Goal: Information Seeking & Learning: Check status

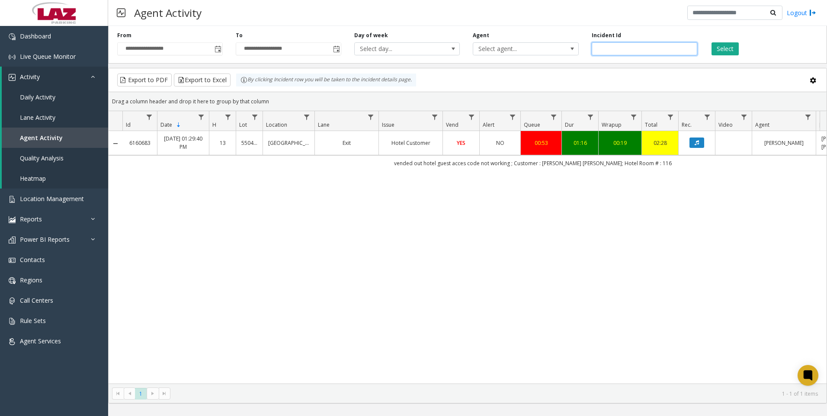
click at [623, 47] on input "*******" at bounding box center [645, 48] width 106 height 13
paste input "number"
click at [734, 48] on button "Select" at bounding box center [725, 48] width 27 height 13
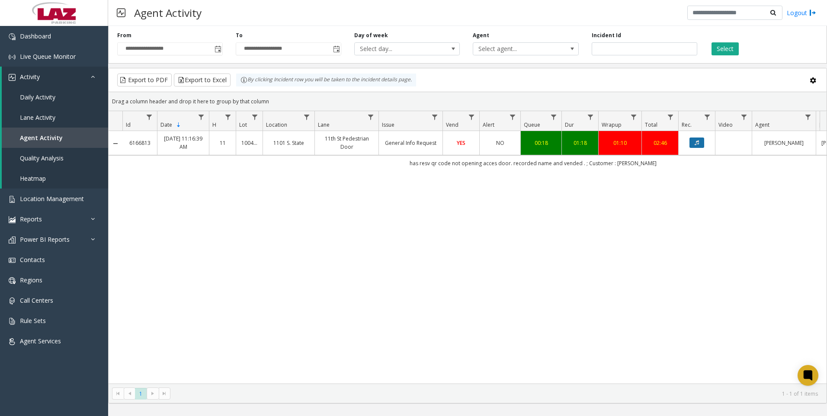
click at [692, 147] on button "Data table" at bounding box center [697, 143] width 15 height 10
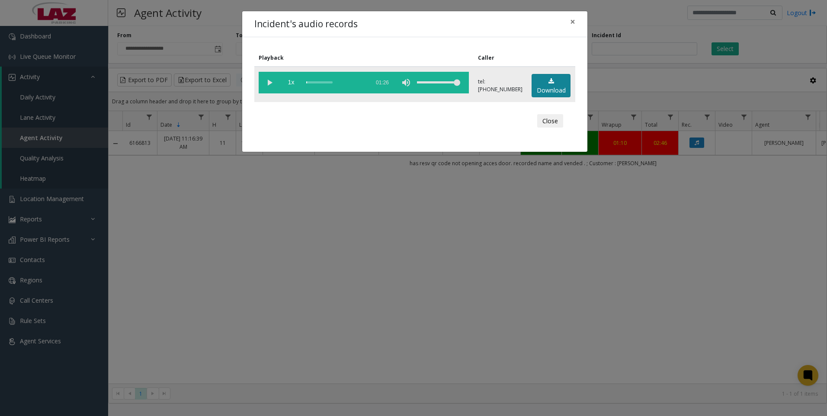
click at [550, 86] on link "Download" at bounding box center [551, 86] width 39 height 24
click at [664, 352] on div "Incident's audio records × Playback Caller 1x 01:26 tel:[PHONE_NUMBER] Download…" at bounding box center [413, 208] width 827 height 416
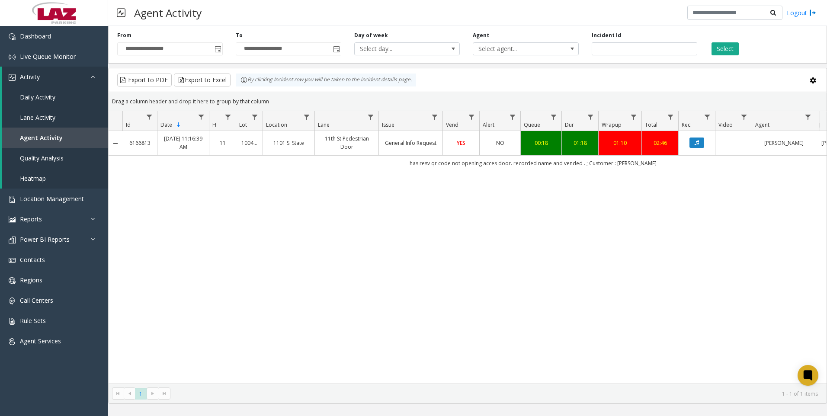
click at [676, 263] on div "6166813 [DATE] 11:16:39 AM 11 100444 [STREET_ADDRESS] Door General Info Request…" at bounding box center [468, 257] width 718 height 253
click at [639, 49] on input "*******" at bounding box center [645, 48] width 106 height 13
paste input "number"
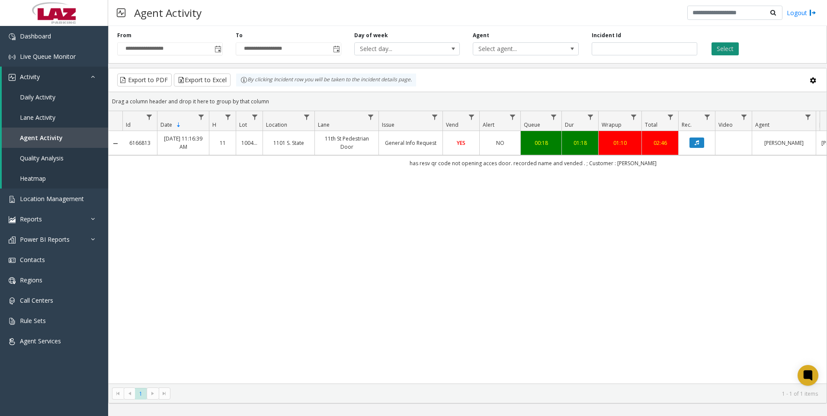
click at [727, 48] on button "Select" at bounding box center [725, 48] width 27 height 13
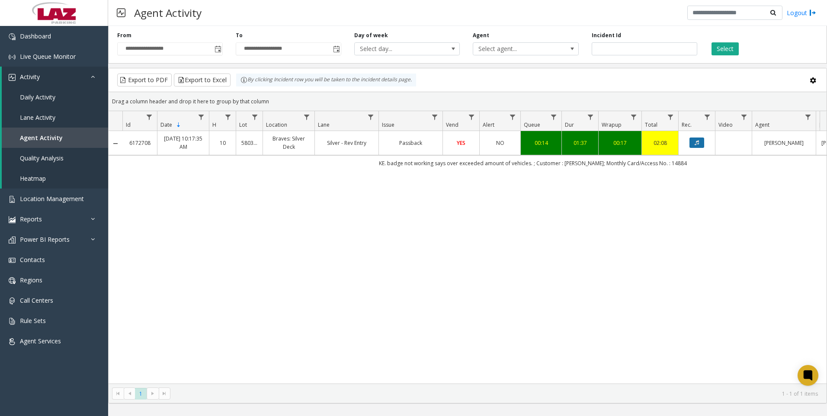
click at [694, 140] on button "Data table" at bounding box center [697, 143] width 15 height 10
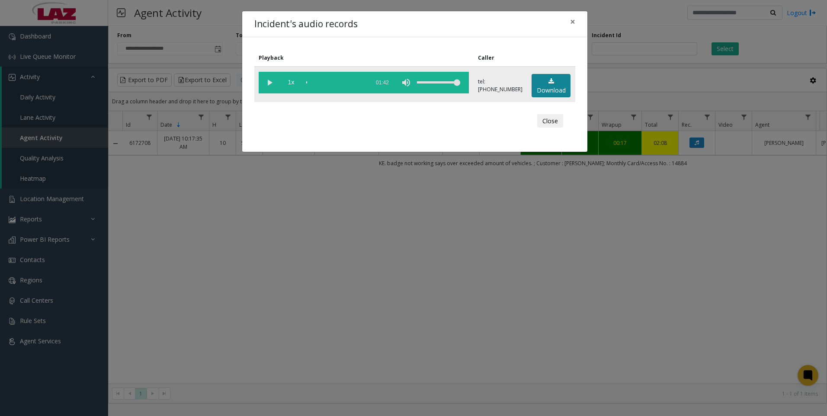
click at [543, 87] on link "Download" at bounding box center [551, 86] width 39 height 24
click at [676, 306] on div "Incident's audio records × Playback Caller 1x 01:42 tel:[PHONE_NUMBER] Download…" at bounding box center [413, 208] width 827 height 416
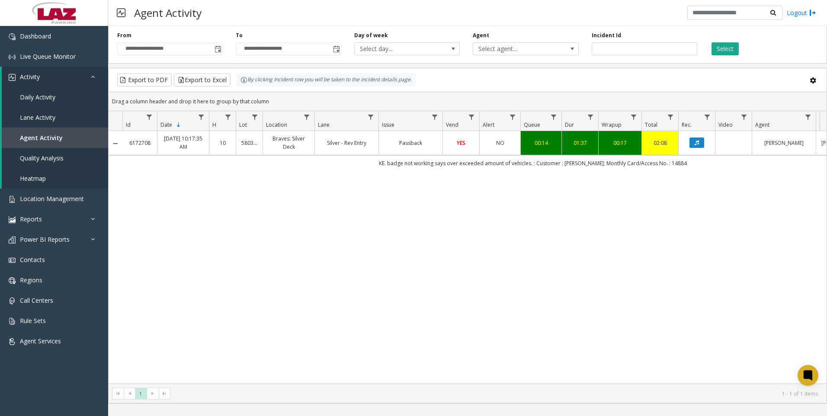
click at [675, 305] on div "6172708 [DATE] 10:17:35 AM 10 580379 Braves: Silver Deck Silver - Rev Entry Pas…" at bounding box center [468, 257] width 718 height 253
click at [617, 54] on input "*******" at bounding box center [645, 48] width 106 height 13
paste input "number"
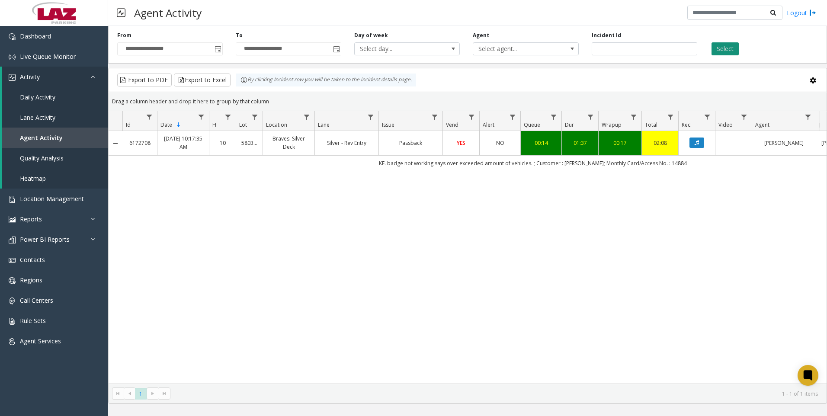
click at [721, 54] on button "Select" at bounding box center [725, 48] width 27 height 13
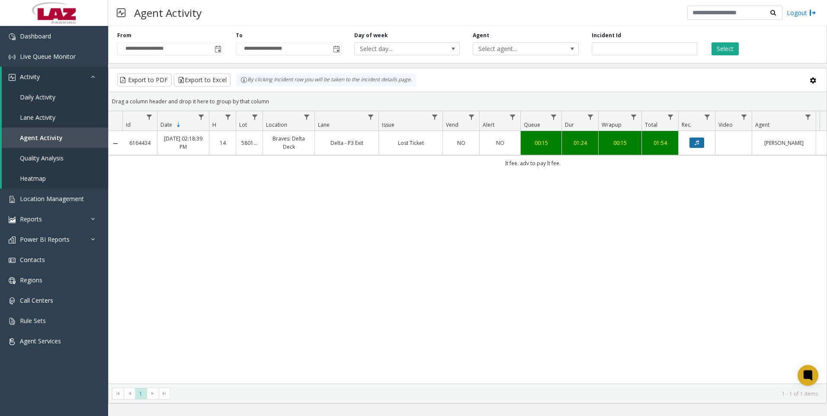
click at [697, 139] on button "Data table" at bounding box center [697, 143] width 15 height 10
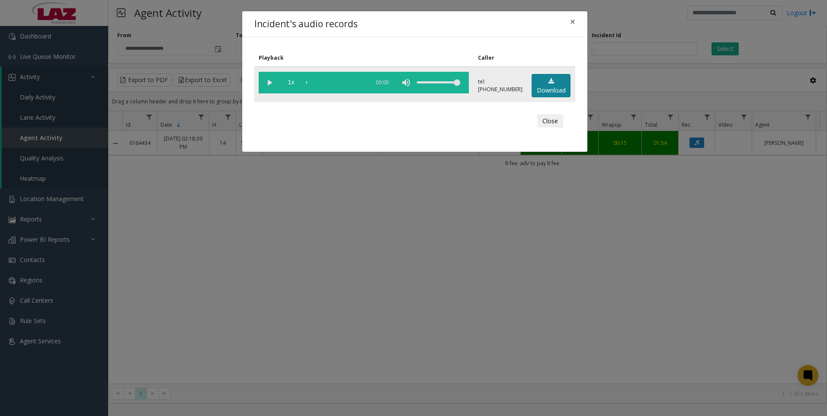
click at [549, 83] on icon at bounding box center [552, 81] width 6 height 6
click at [276, 415] on div "Incident's audio records × Playback Caller 1x 01:31 tel:[PHONE_NUMBER] Download…" at bounding box center [413, 208] width 827 height 416
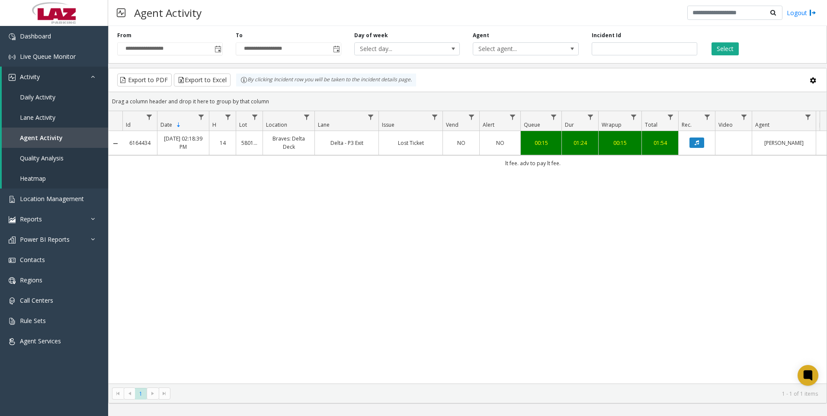
click at [659, 316] on div "6164434 [DATE] 02:18:39 PM 14 580124 Braves: Delta Deck Delta - P3 Exit Lost Ti…" at bounding box center [468, 257] width 718 height 253
click at [634, 53] on input "*******" at bounding box center [645, 48] width 106 height 13
paste input "number"
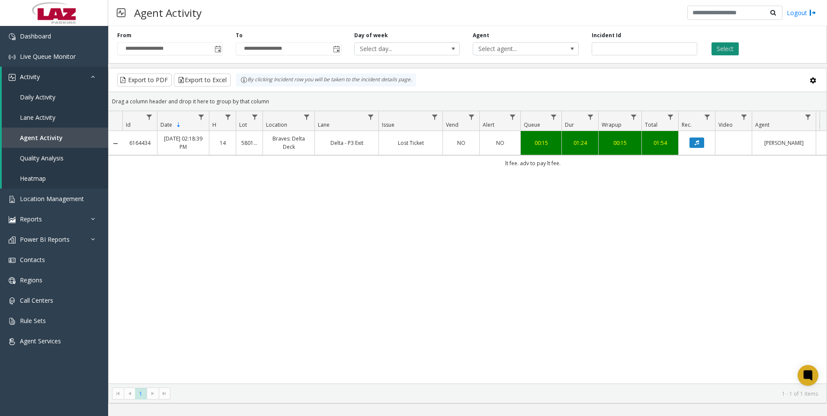
click at [717, 43] on button "Select" at bounding box center [725, 48] width 27 height 13
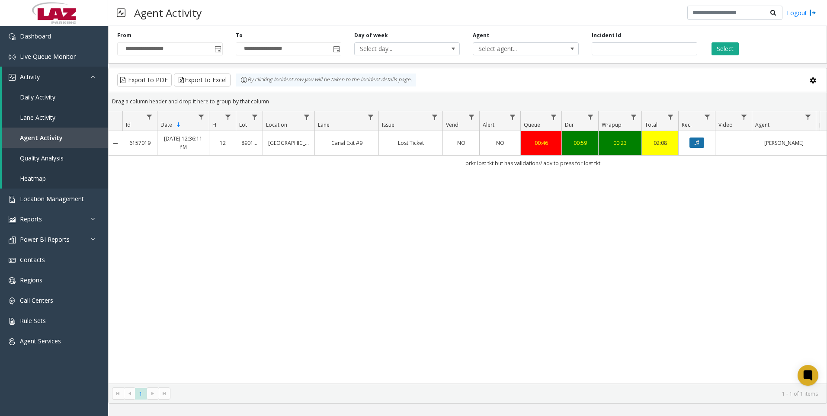
click at [695, 146] on button "Data table" at bounding box center [697, 143] width 15 height 10
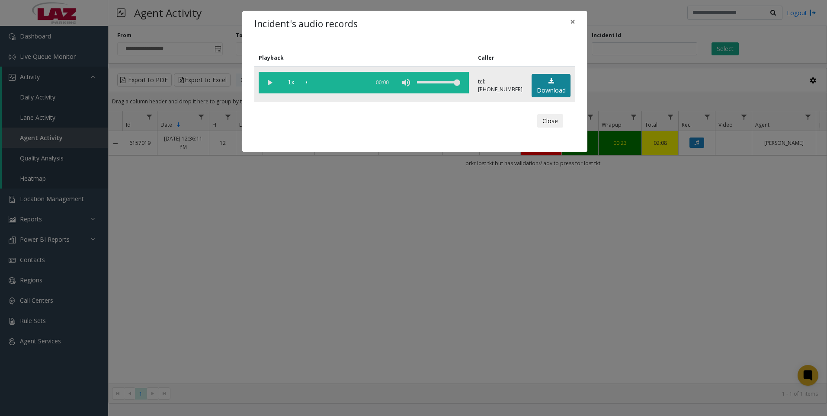
click at [540, 88] on link "Download" at bounding box center [551, 86] width 39 height 24
click at [676, 323] on div "Incident's audio records × Playback Caller 1x 01:02 tel:[PHONE_NUMBER] Download…" at bounding box center [413, 208] width 827 height 416
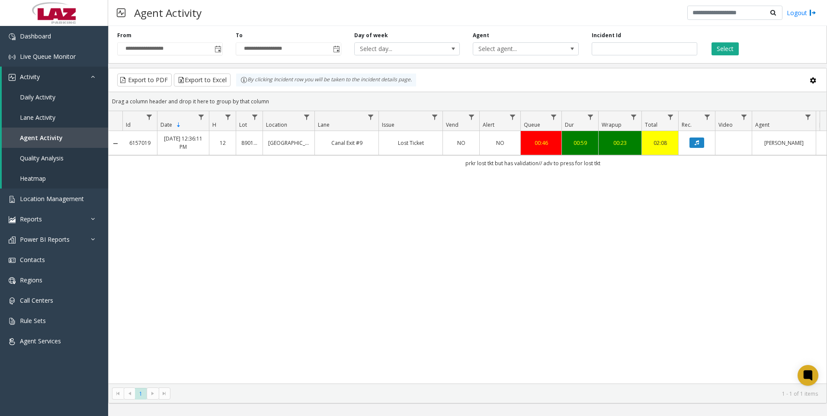
click at [666, 264] on div "6157019 [DATE] 12:36:11 PM 12 890140 [GEOGRAPHIC_DATA] Exit #9 Lost Ticket NO N…" at bounding box center [468, 257] width 718 height 253
click at [656, 43] on input "*******" at bounding box center [645, 48] width 106 height 13
click at [655, 43] on input "*******" at bounding box center [645, 48] width 106 height 13
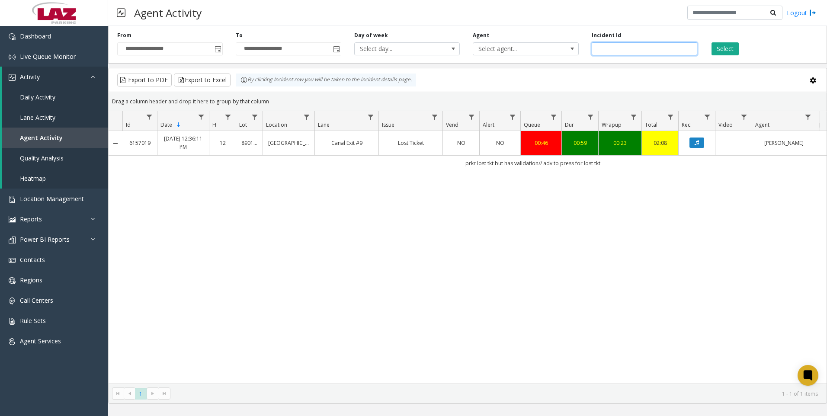
click at [655, 43] on input "*******" at bounding box center [645, 48] width 106 height 13
paste input "number"
click at [721, 50] on button "Select" at bounding box center [725, 48] width 27 height 13
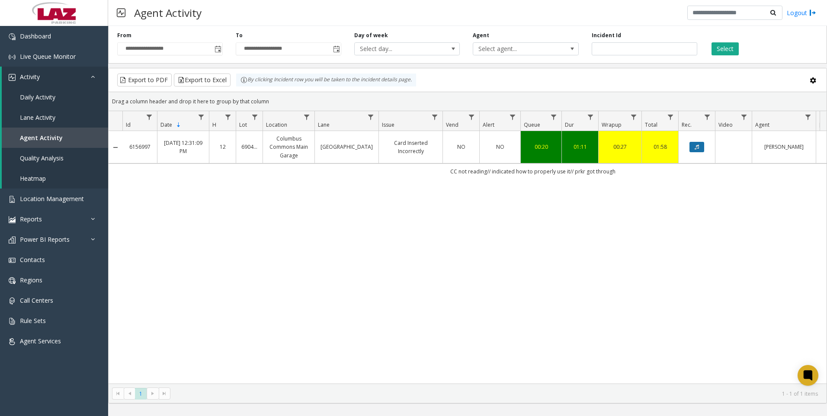
click at [701, 152] on button "Data table" at bounding box center [697, 147] width 15 height 10
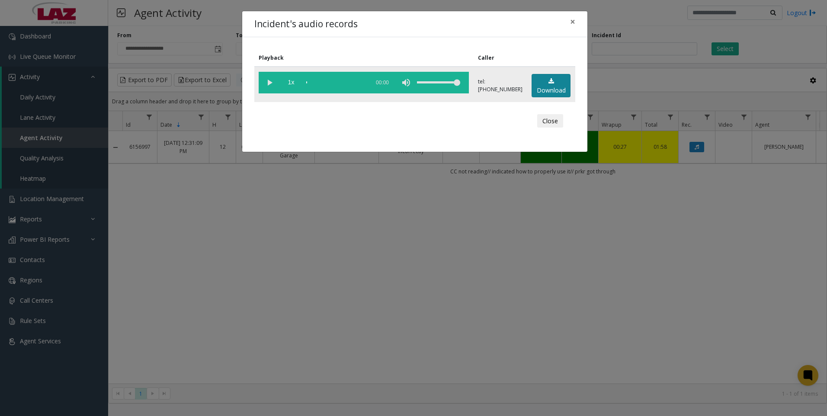
click at [545, 82] on link "Download" at bounding box center [551, 86] width 39 height 24
click at [655, 297] on div "Incident's audio records × Playback Caller 1x 01:20 tel:[PHONE_NUMBER] Download…" at bounding box center [413, 208] width 827 height 416
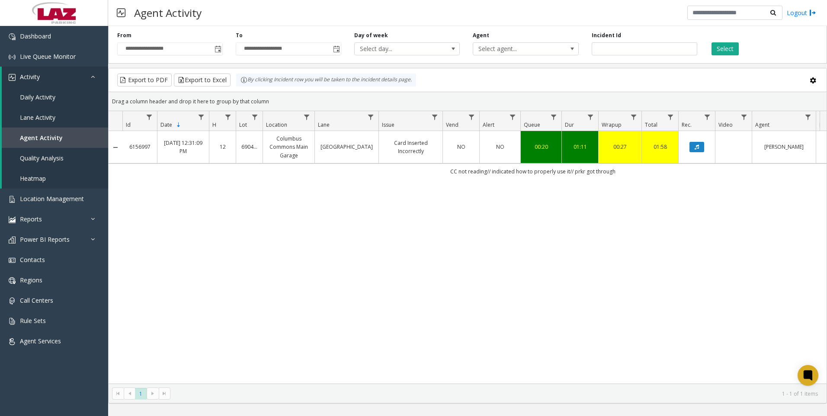
click at [183, 321] on div "6156997 [DATE] 12:31:09 PM 12 690412 [GEOGRAPHIC_DATA] West Exit Card Inserted …" at bounding box center [468, 257] width 718 height 253
click at [635, 45] on input "*******" at bounding box center [645, 48] width 106 height 13
paste input "number"
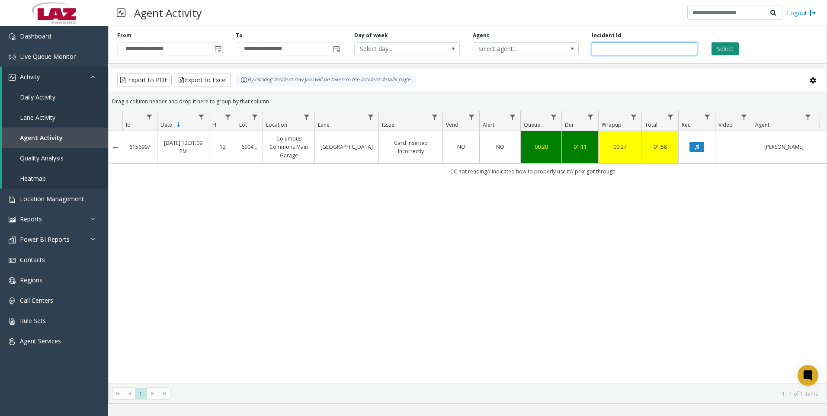
type input "*******"
click at [738, 51] on button "Select" at bounding box center [725, 48] width 27 height 13
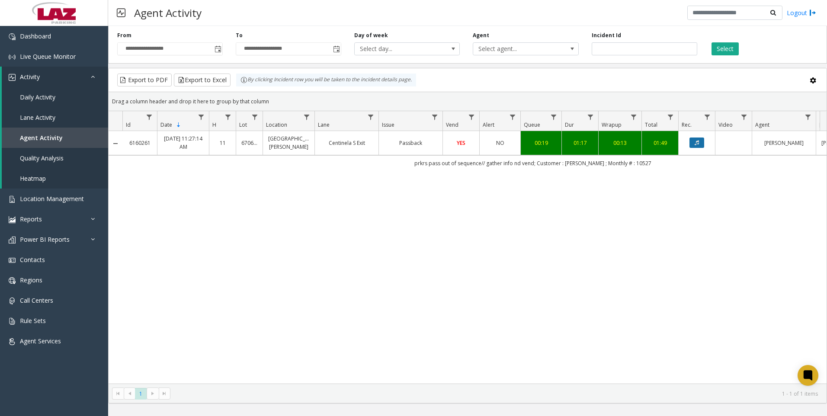
click at [700, 142] on button "Data table" at bounding box center [697, 143] width 15 height 10
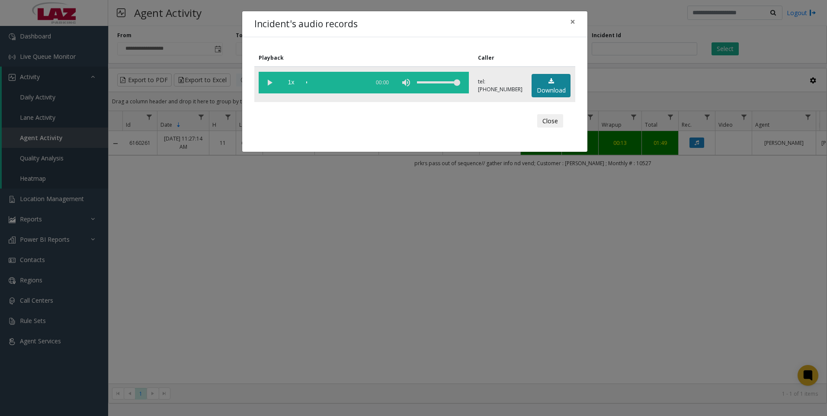
click at [536, 83] on link "Download" at bounding box center [551, 86] width 39 height 24
drag, startPoint x: 733, startPoint y: 328, endPoint x: 727, endPoint y: 331, distance: 6.4
click at [730, 331] on div "Incident's audio records × Playback Caller 1x 01:29 tel:[PHONE_NUMBER] Download…" at bounding box center [413, 208] width 827 height 416
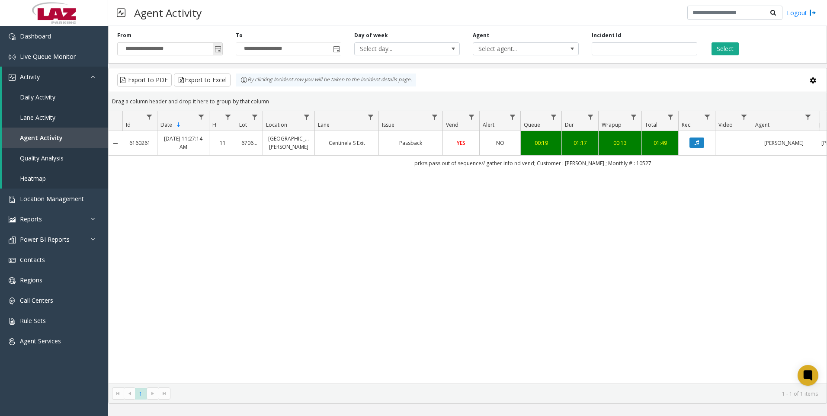
click at [218, 48] on span "Toggle popup" at bounding box center [218, 49] width 7 height 7
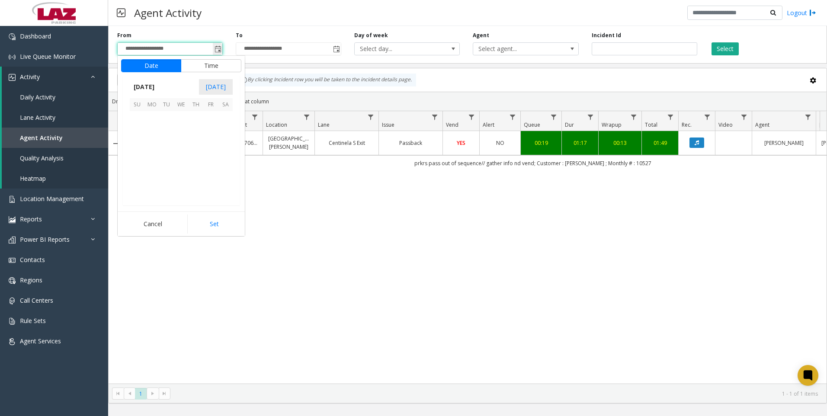
scroll to position [155284, 0]
click at [177, 163] on span "24" at bounding box center [181, 162] width 15 height 15
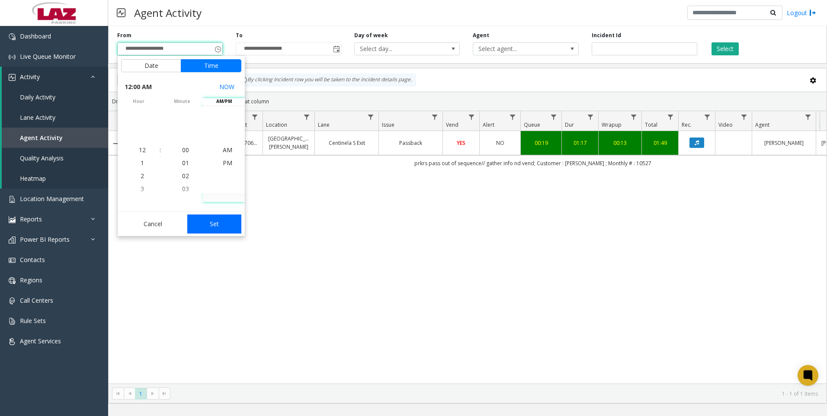
click at [220, 218] on button "Set" at bounding box center [214, 224] width 55 height 19
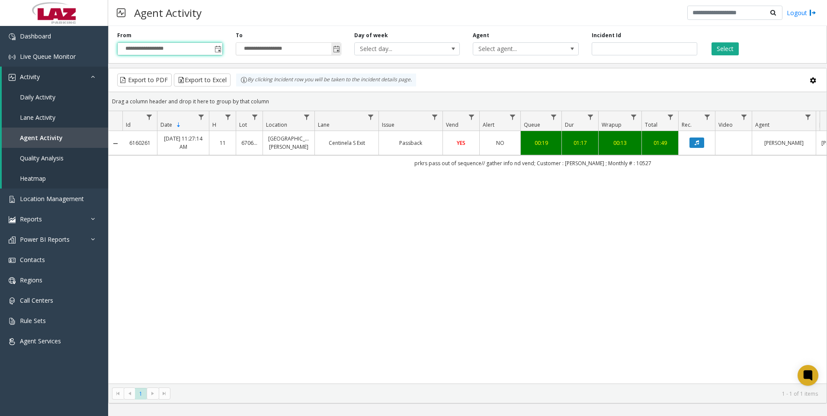
click at [339, 53] on span "Toggle popup" at bounding box center [336, 49] width 7 height 7
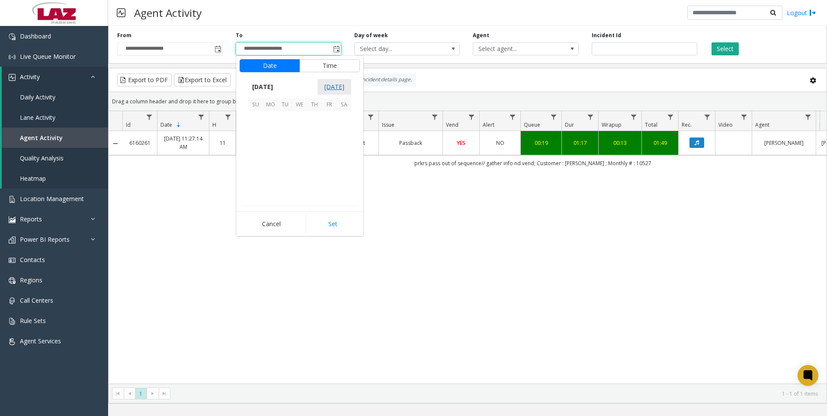
scroll to position [13, 0]
click at [313, 163] on span "25" at bounding box center [314, 162] width 15 height 15
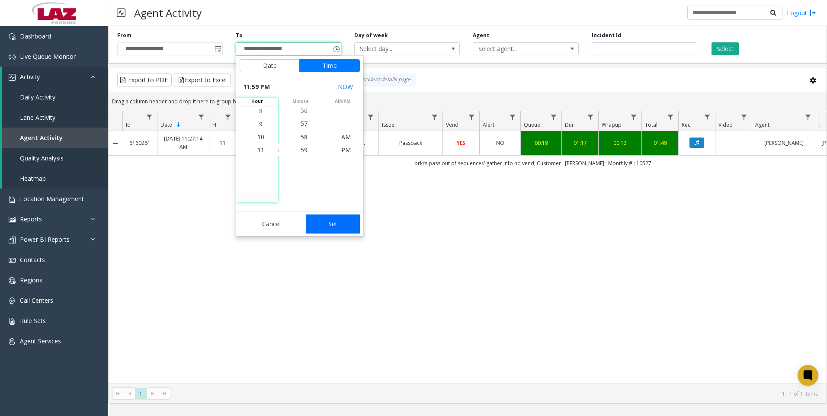
click at [341, 224] on button "Set" at bounding box center [333, 224] width 55 height 19
type input "**********"
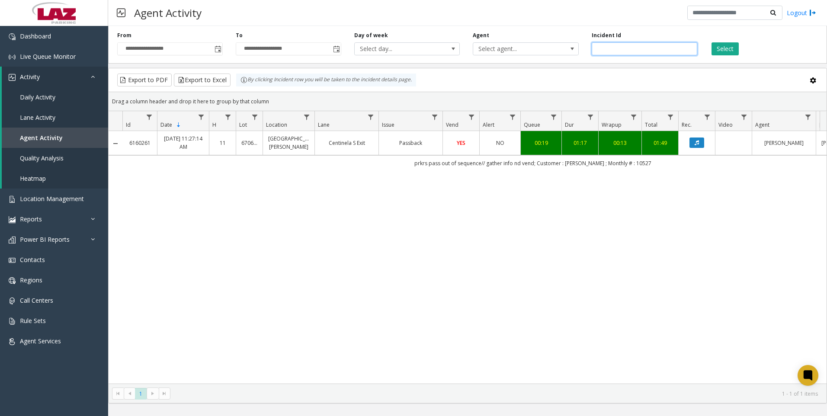
drag, startPoint x: 635, startPoint y: 50, endPoint x: 571, endPoint y: 64, distance: 65.5
click at [571, 64] on div "**********" at bounding box center [467, 212] width 719 height 381
click at [547, 55] on span "Select agent..." at bounding box center [515, 49] width 84 height 12
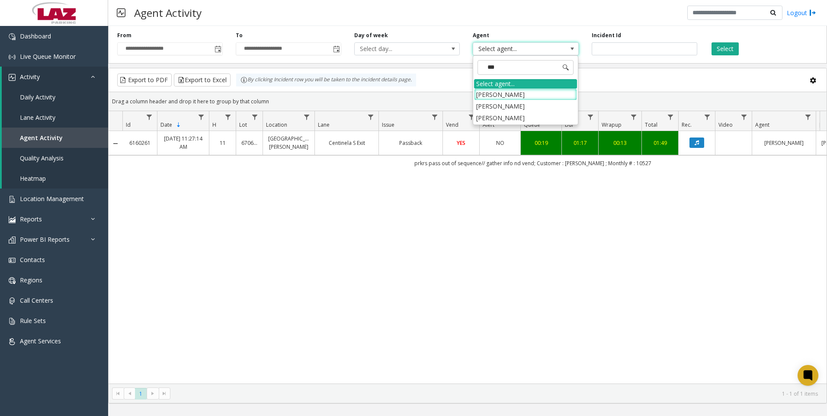
type input "****"
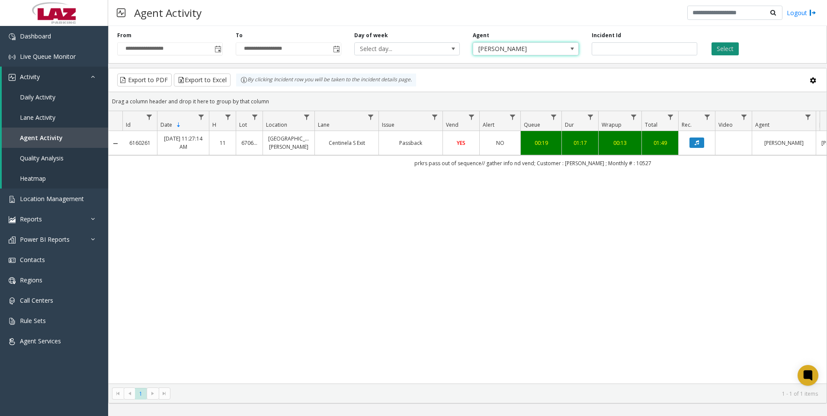
click at [722, 44] on button "Select" at bounding box center [725, 48] width 27 height 13
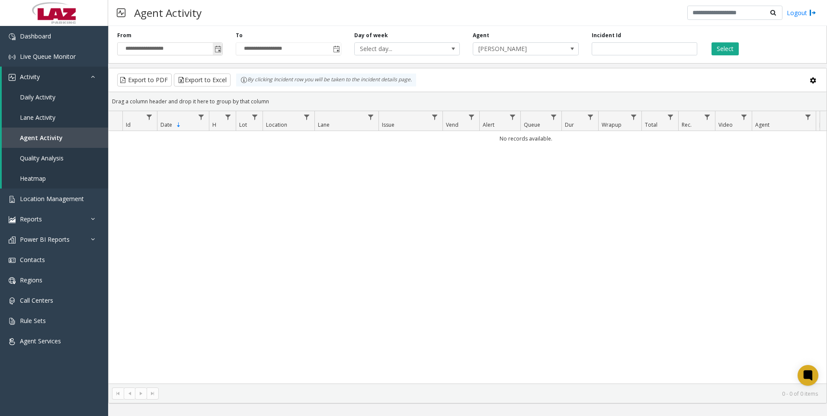
click at [222, 52] on span "Toggle popup" at bounding box center [218, 49] width 10 height 14
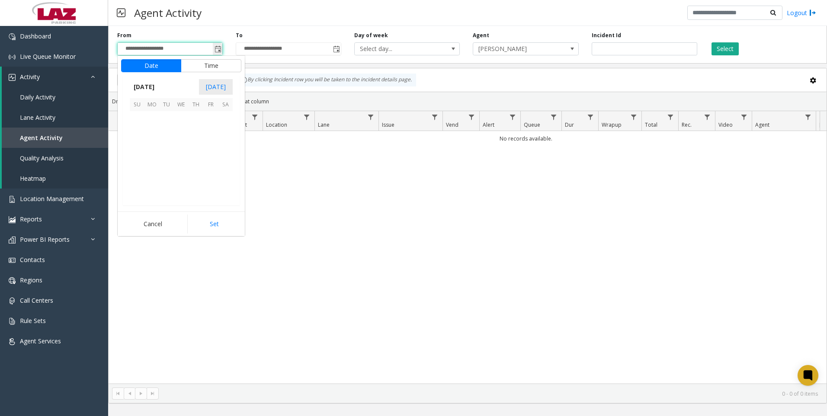
scroll to position [155284, 0]
click at [173, 159] on span "23" at bounding box center [166, 162] width 15 height 15
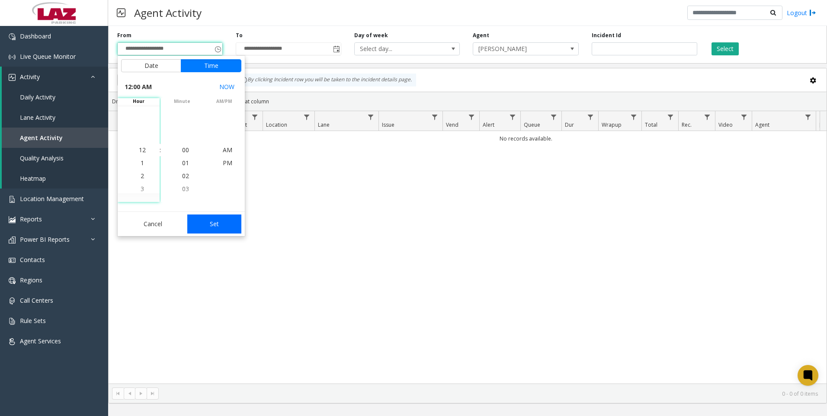
click at [215, 220] on button "Set" at bounding box center [214, 224] width 55 height 19
type input "**********"
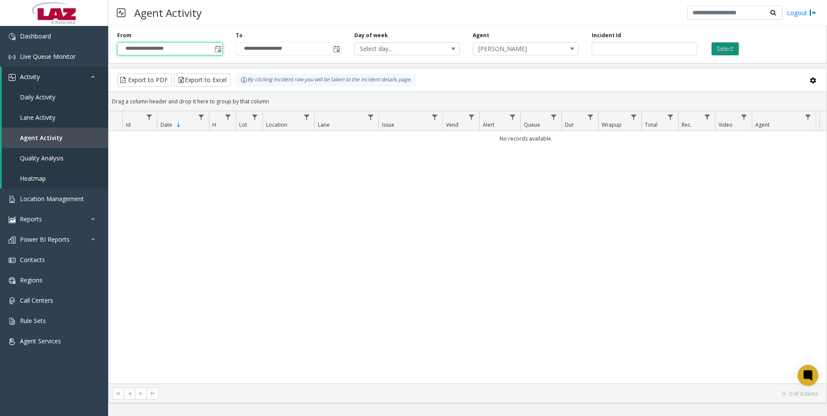
click at [721, 47] on button "Select" at bounding box center [725, 48] width 27 height 13
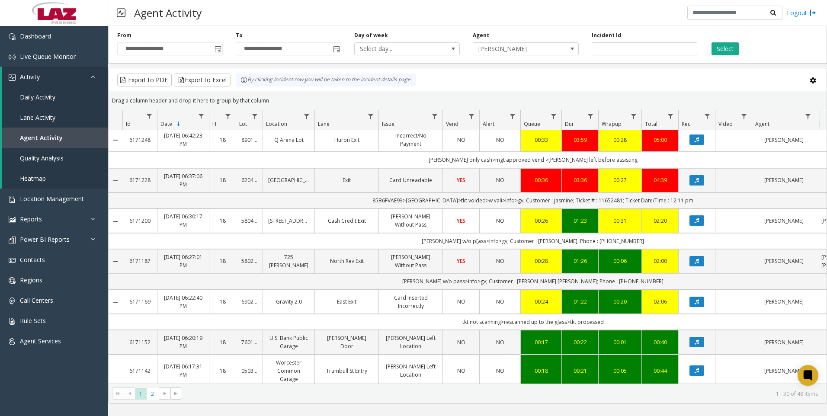
scroll to position [216, 0]
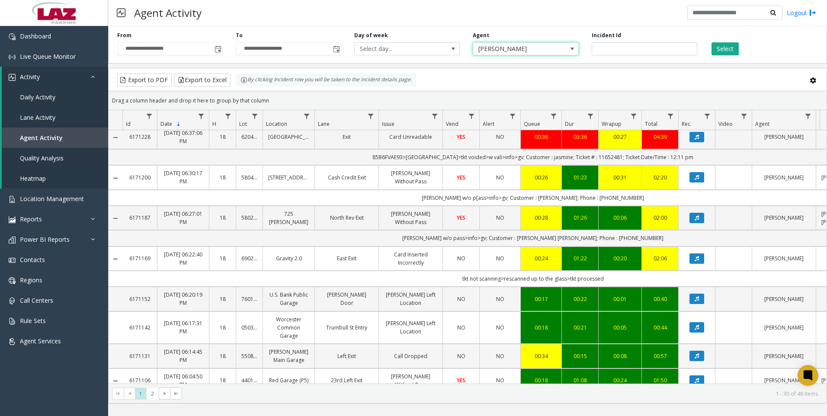
click at [551, 52] on span "[PERSON_NAME]" at bounding box center [515, 49] width 84 height 12
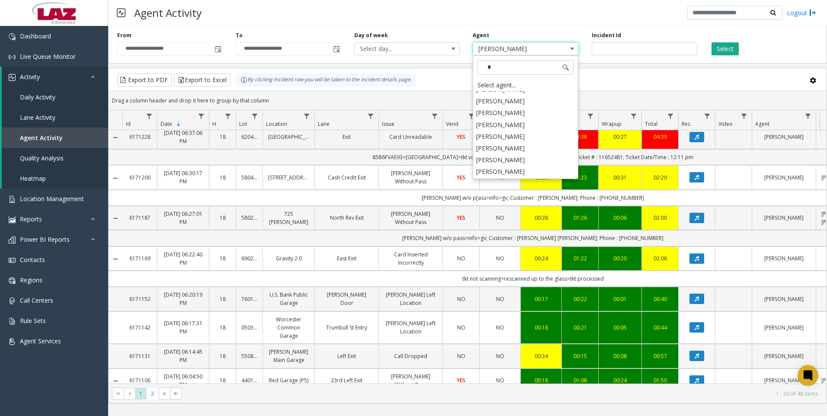
scroll to position [0, 0]
type input "***"
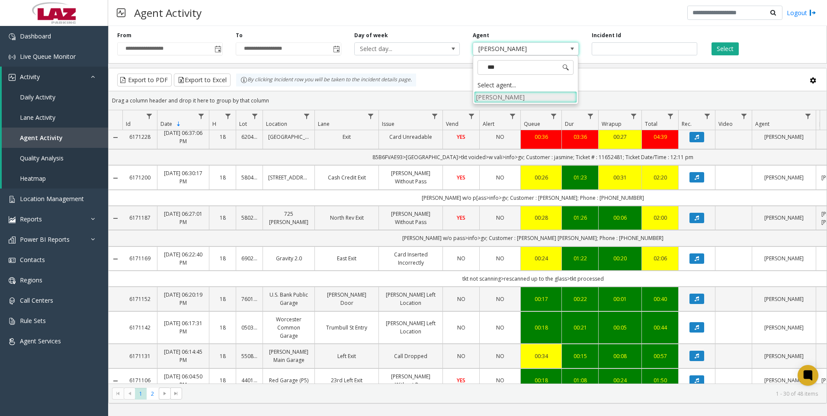
click at [530, 100] on li "[PERSON_NAME]" at bounding box center [525, 97] width 103 height 12
click at [727, 49] on button "Select" at bounding box center [725, 48] width 27 height 13
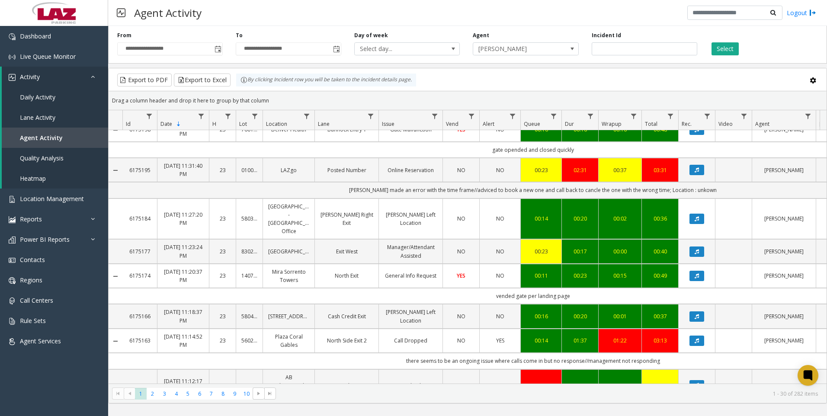
scroll to position [87, 0]
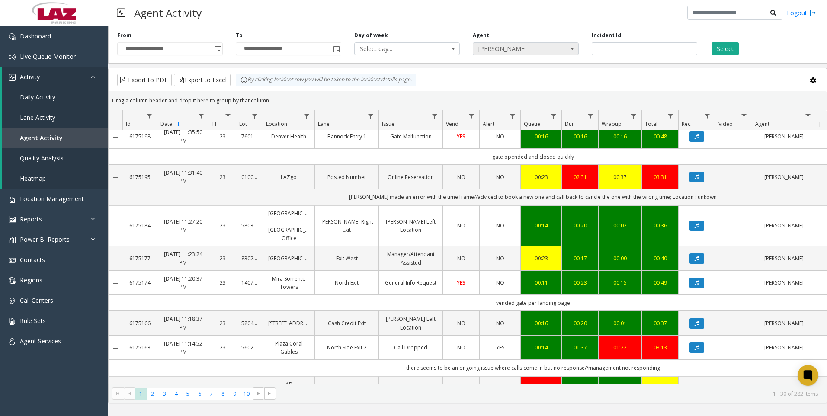
click at [561, 51] on span "[PERSON_NAME]" at bounding box center [526, 48] width 106 height 13
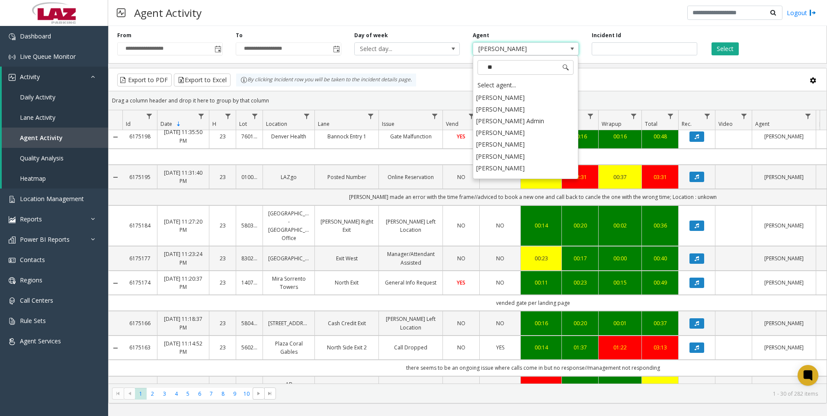
scroll to position [0, 0]
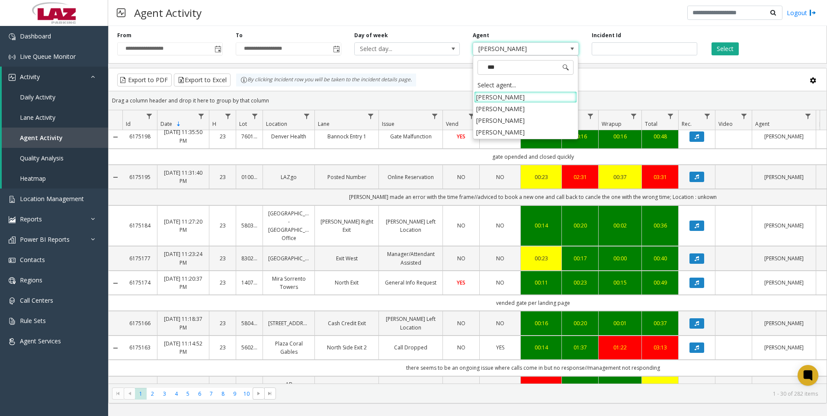
type input "****"
click at [530, 128] on li "[PERSON_NAME]" at bounding box center [525, 132] width 103 height 12
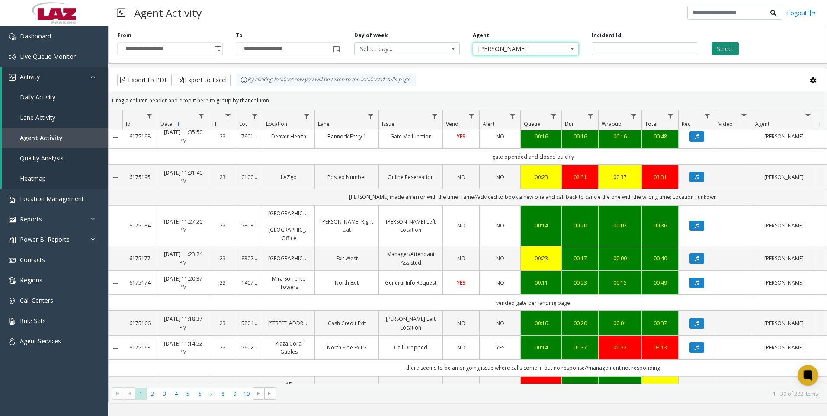
click at [720, 49] on button "Select" at bounding box center [725, 48] width 27 height 13
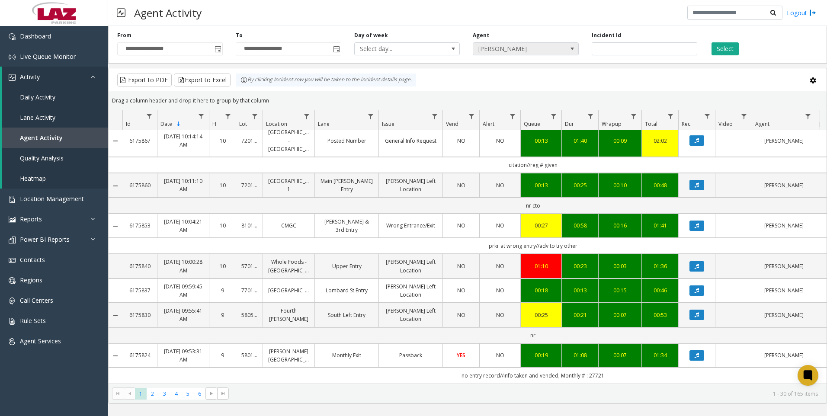
click at [528, 50] on span "[PERSON_NAME]" at bounding box center [515, 49] width 84 height 12
type input "****"
click at [526, 107] on li "[PERSON_NAME]" at bounding box center [525, 109] width 103 height 12
click at [727, 52] on button "Select" at bounding box center [725, 48] width 27 height 13
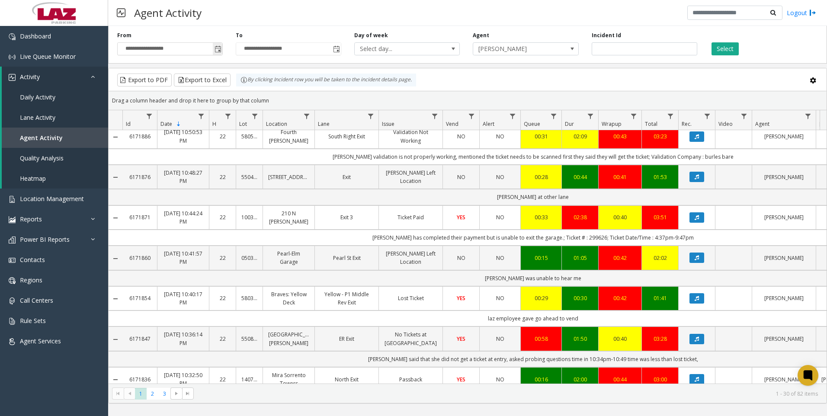
click at [217, 51] on span "Toggle popup" at bounding box center [218, 49] width 7 height 7
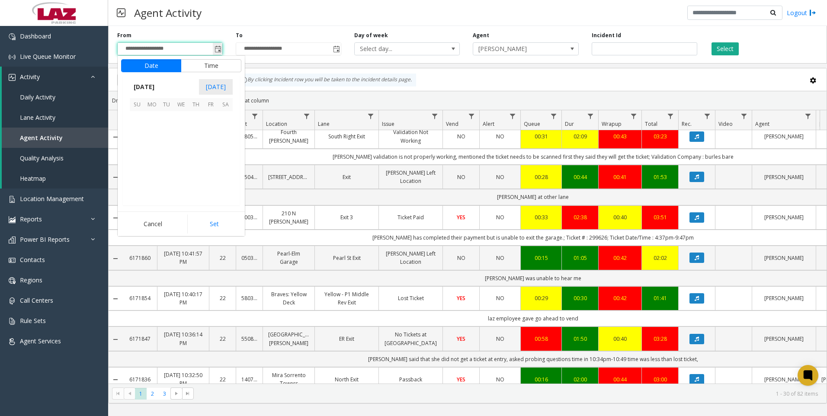
scroll to position [155284, 0]
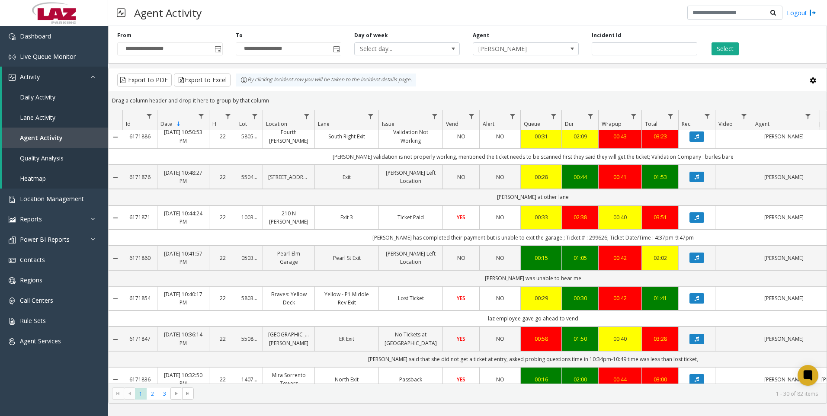
click at [312, 67] on div "**********" at bounding box center [467, 212] width 719 height 381
click at [495, 51] on span "[PERSON_NAME]" at bounding box center [515, 49] width 84 height 12
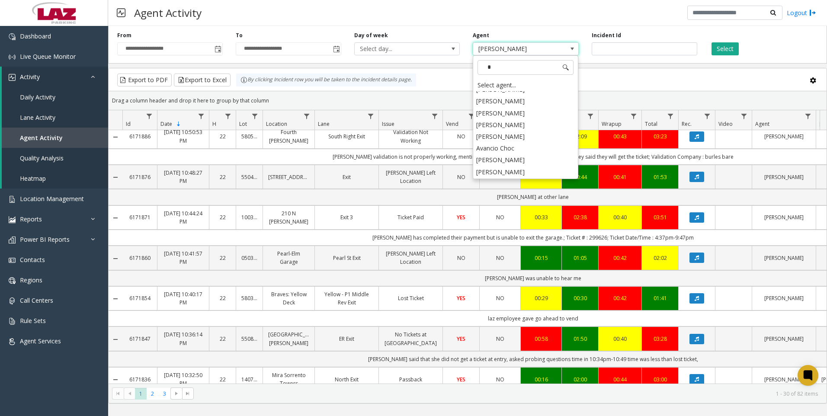
scroll to position [0, 0]
type input "****"
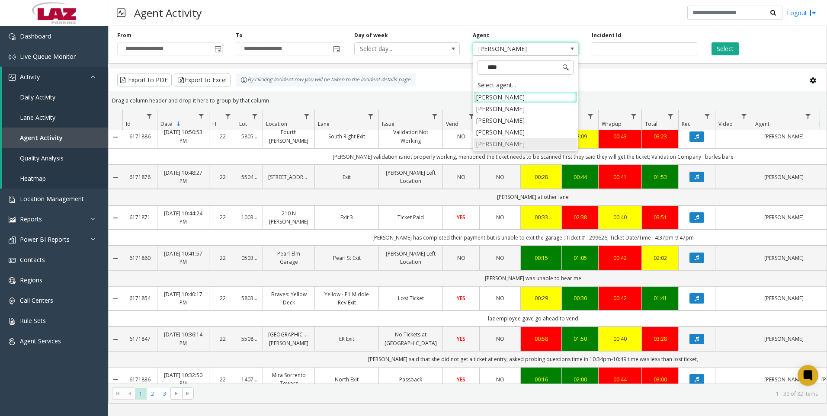
click at [517, 139] on li "[PERSON_NAME]" at bounding box center [525, 144] width 103 height 12
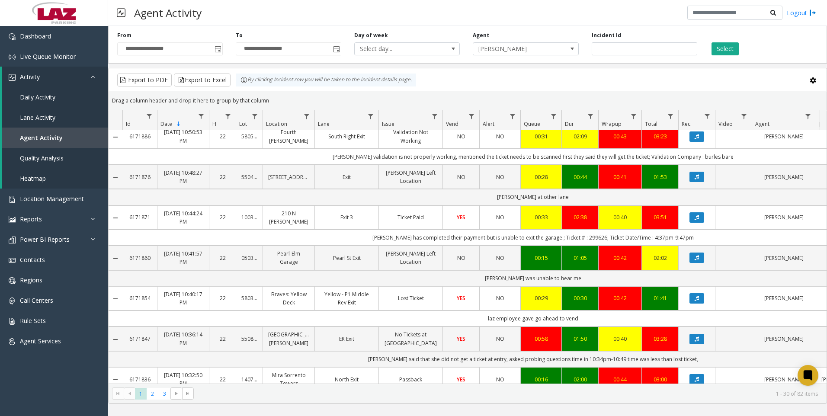
click at [716, 41] on div "Select" at bounding box center [763, 44] width 119 height 24
click at [724, 47] on button "Select" at bounding box center [725, 48] width 27 height 13
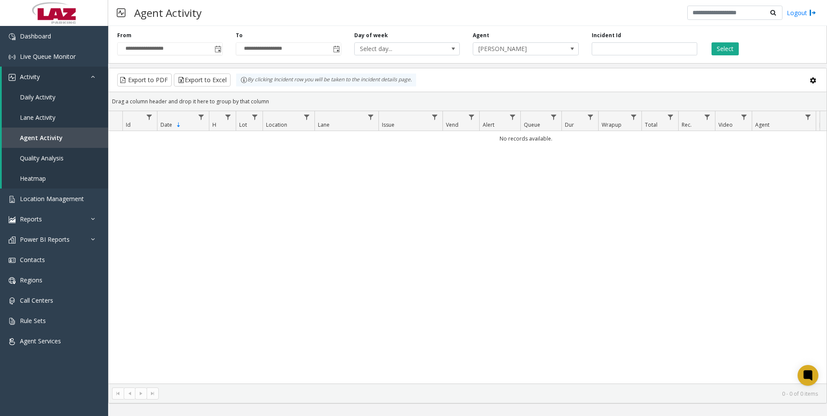
click at [530, 40] on div "Agent [PERSON_NAME]" at bounding box center [525, 44] width 119 height 24
click at [531, 43] on span "[PERSON_NAME]" at bounding box center [515, 49] width 84 height 12
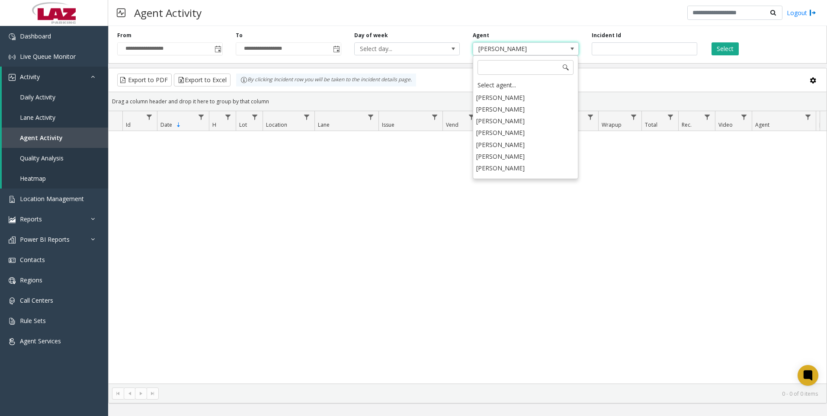
scroll to position [4404, 0]
click at [524, 202] on li "[PERSON_NAME]" at bounding box center [525, 208] width 103 height 12
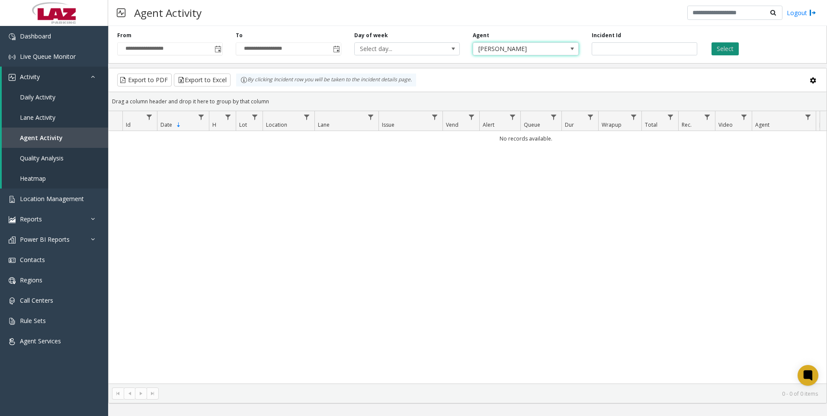
click at [715, 48] on button "Select" at bounding box center [725, 48] width 27 height 13
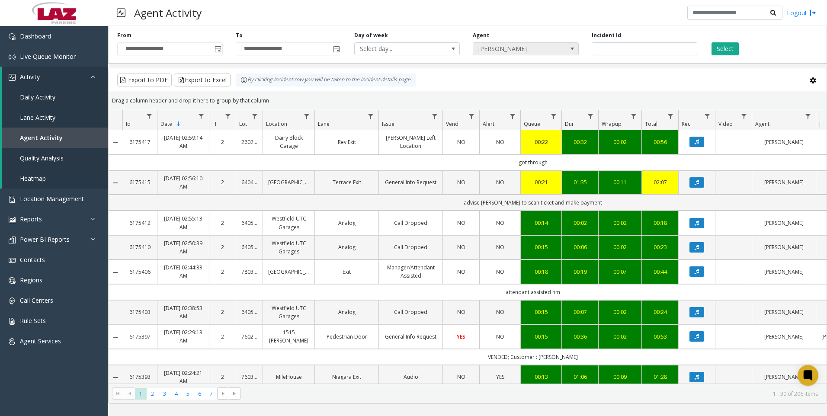
click at [519, 49] on span "[PERSON_NAME]" at bounding box center [515, 49] width 84 height 12
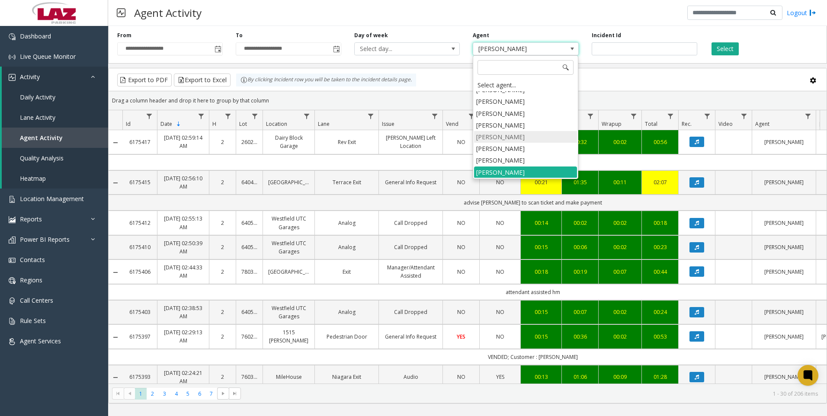
scroll to position [4483, 0]
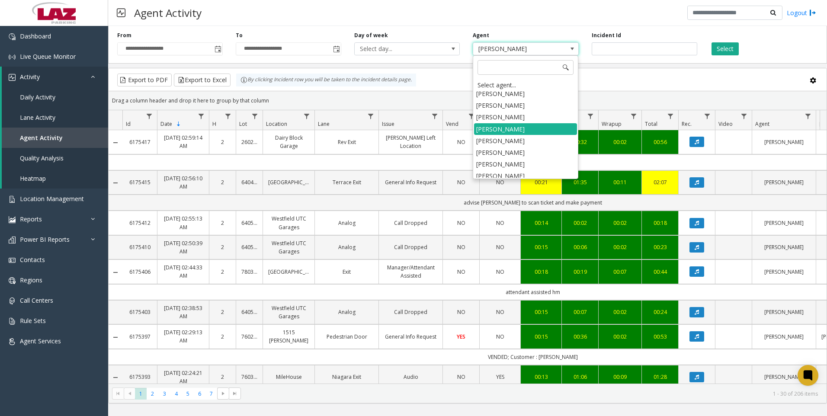
click at [519, 206] on li "[PERSON_NAME]" at bounding box center [525, 212] width 103 height 12
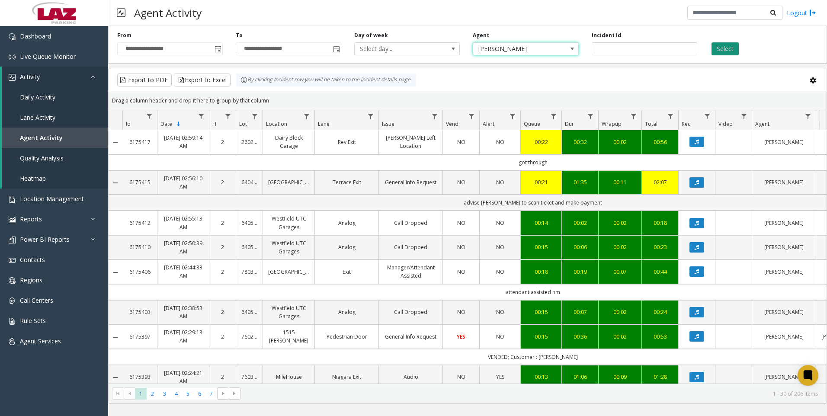
click at [721, 49] on button "Select" at bounding box center [725, 48] width 27 height 13
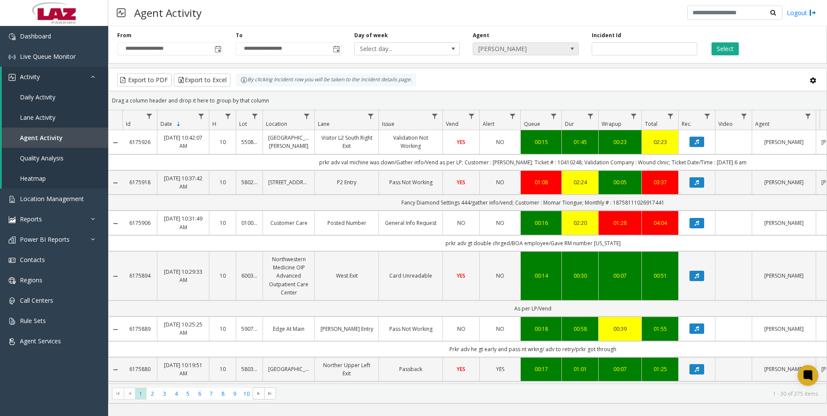
click at [508, 43] on span "[PERSON_NAME]" at bounding box center [515, 49] width 84 height 12
type input "*****"
click at [508, 96] on li "[PERSON_NAME]" at bounding box center [525, 97] width 103 height 12
click at [718, 50] on button "Select" at bounding box center [725, 48] width 27 height 13
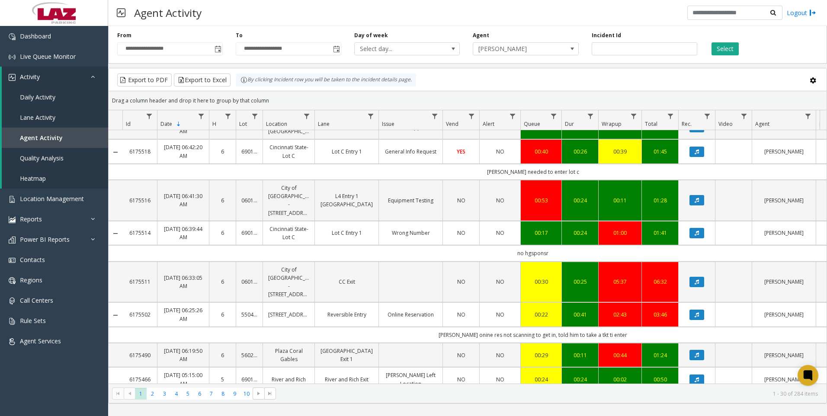
scroll to position [216, 0]
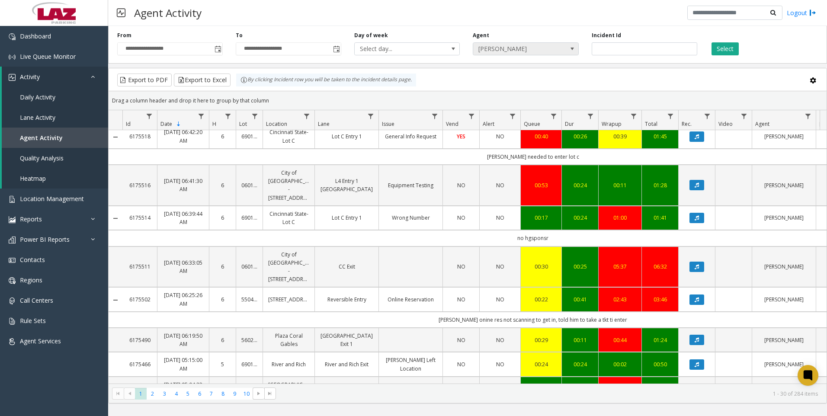
click at [511, 55] on span "[PERSON_NAME]" at bounding box center [515, 49] width 84 height 12
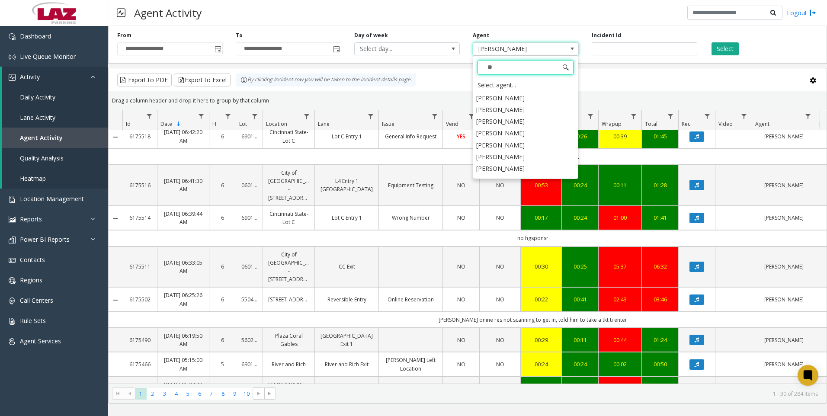
scroll to position [0, 0]
type input "***"
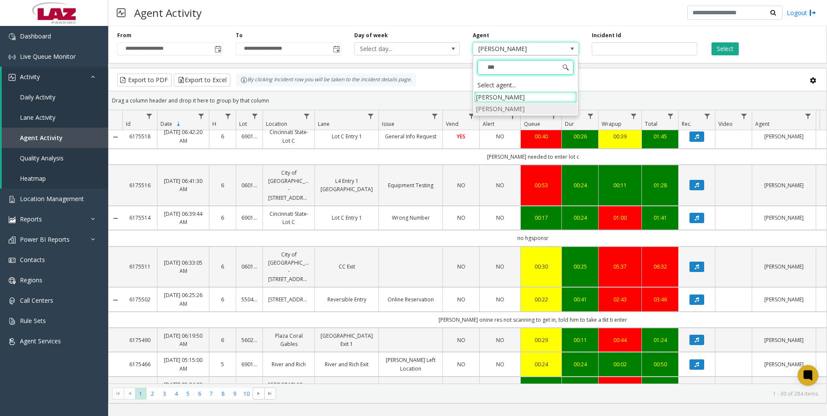
click at [509, 110] on li "[PERSON_NAME]" at bounding box center [525, 109] width 103 height 12
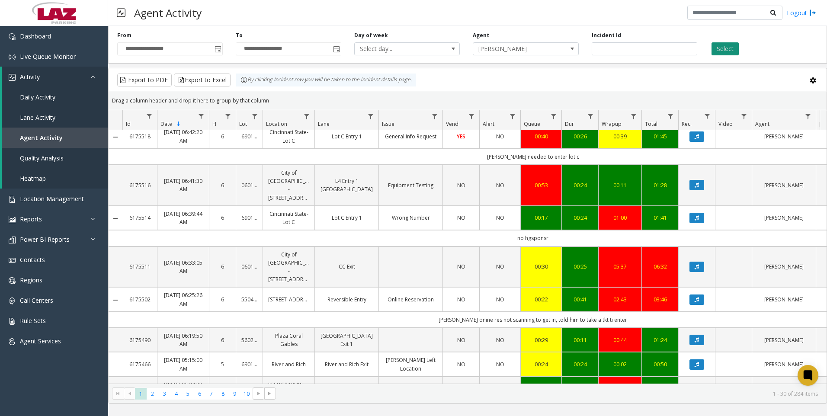
click at [729, 49] on button "Select" at bounding box center [725, 48] width 27 height 13
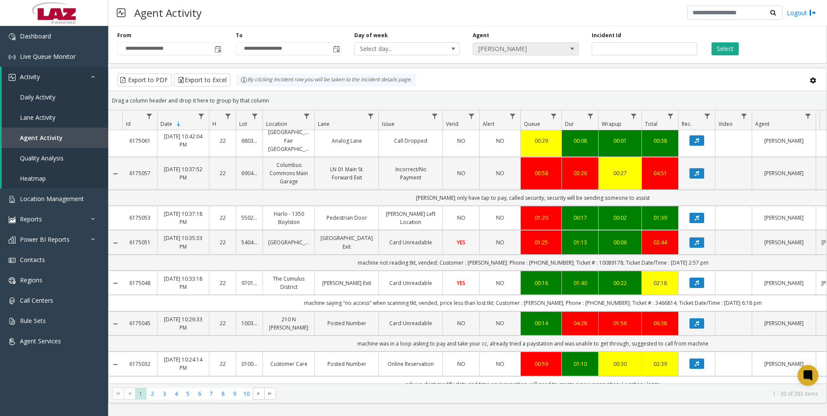
click at [509, 49] on span "[PERSON_NAME]" at bounding box center [515, 49] width 84 height 12
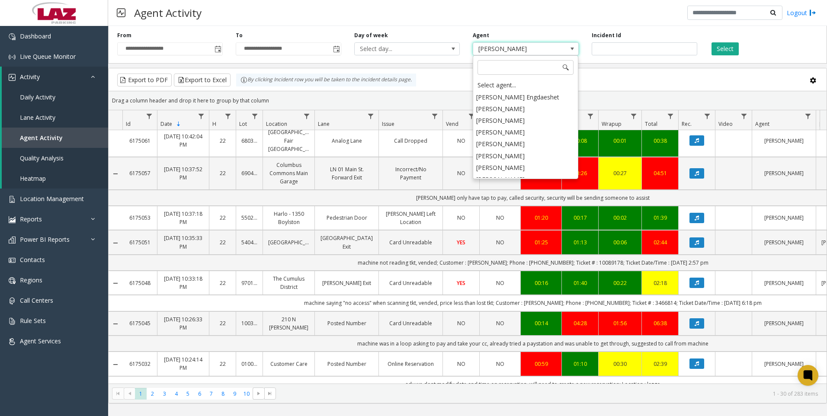
scroll to position [4491, 0]
click at [514, 162] on li "[PERSON_NAME]" at bounding box center [525, 168] width 103 height 12
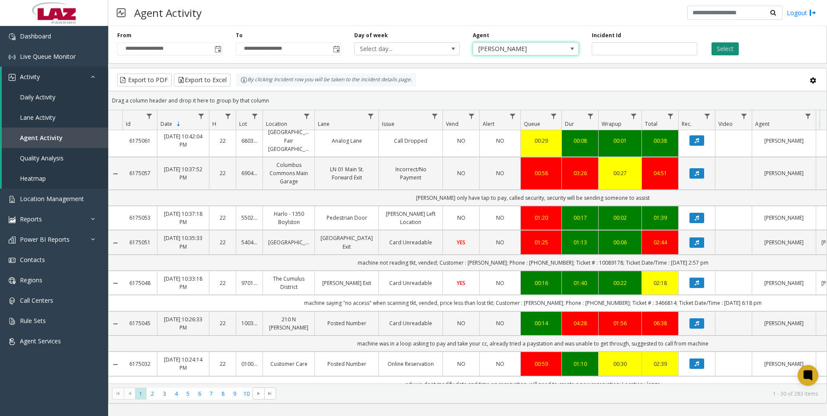
click at [732, 51] on button "Select" at bounding box center [725, 48] width 27 height 13
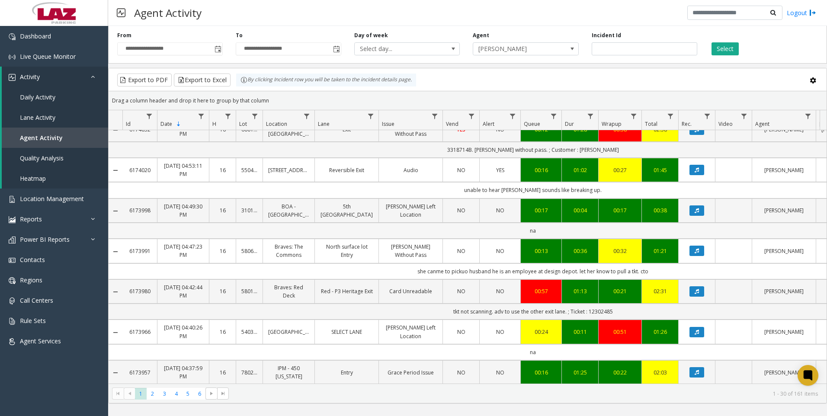
scroll to position [692, 0]
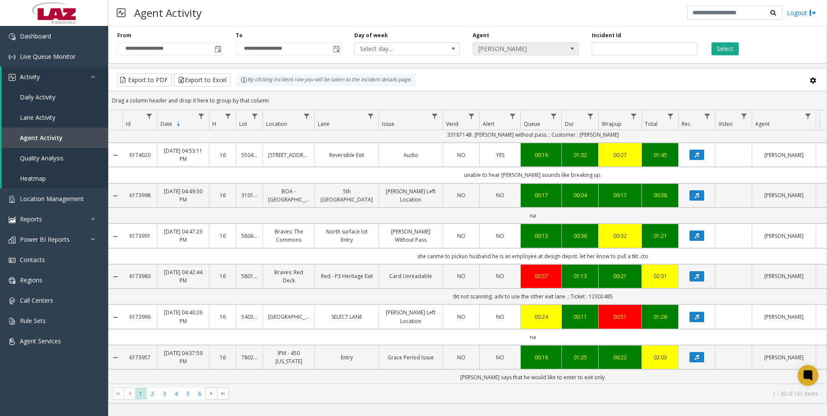
click at [503, 48] on span "[PERSON_NAME]" at bounding box center [515, 49] width 84 height 12
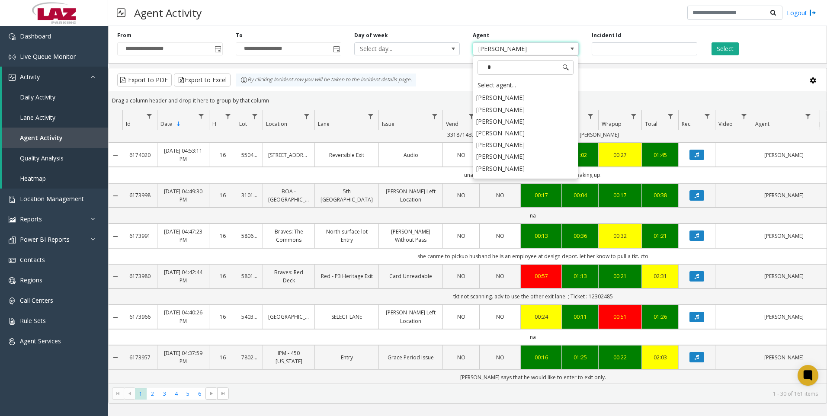
scroll to position [0, 0]
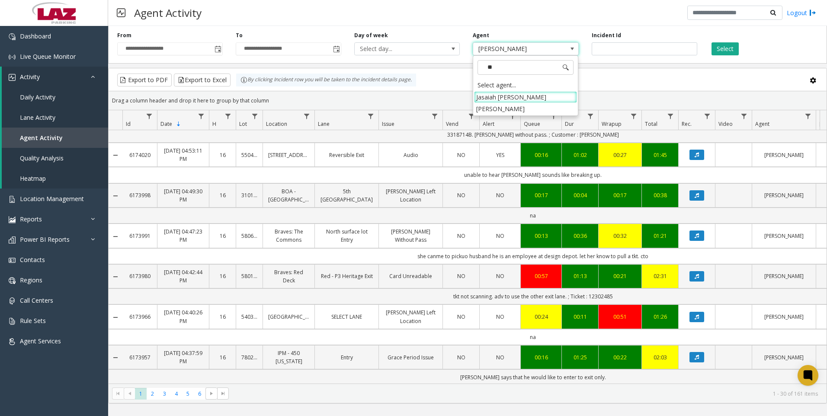
type input "***"
click at [509, 102] on li "[PERSON_NAME]" at bounding box center [525, 97] width 103 height 12
click at [732, 54] on button "Select" at bounding box center [725, 48] width 27 height 13
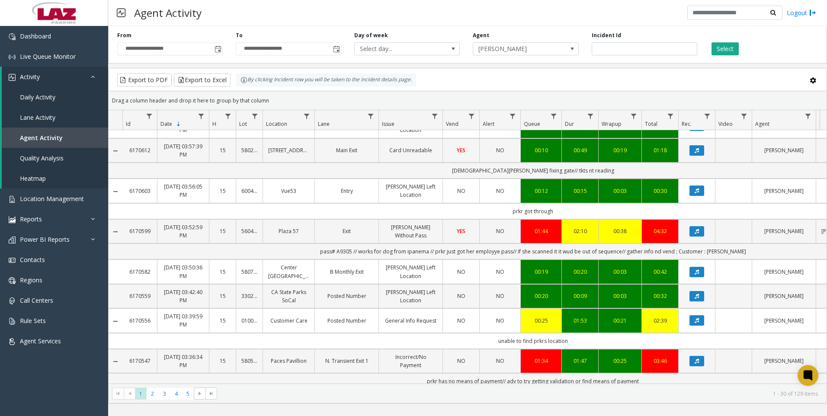
scroll to position [912, 0]
